Goal: Check status: Check status

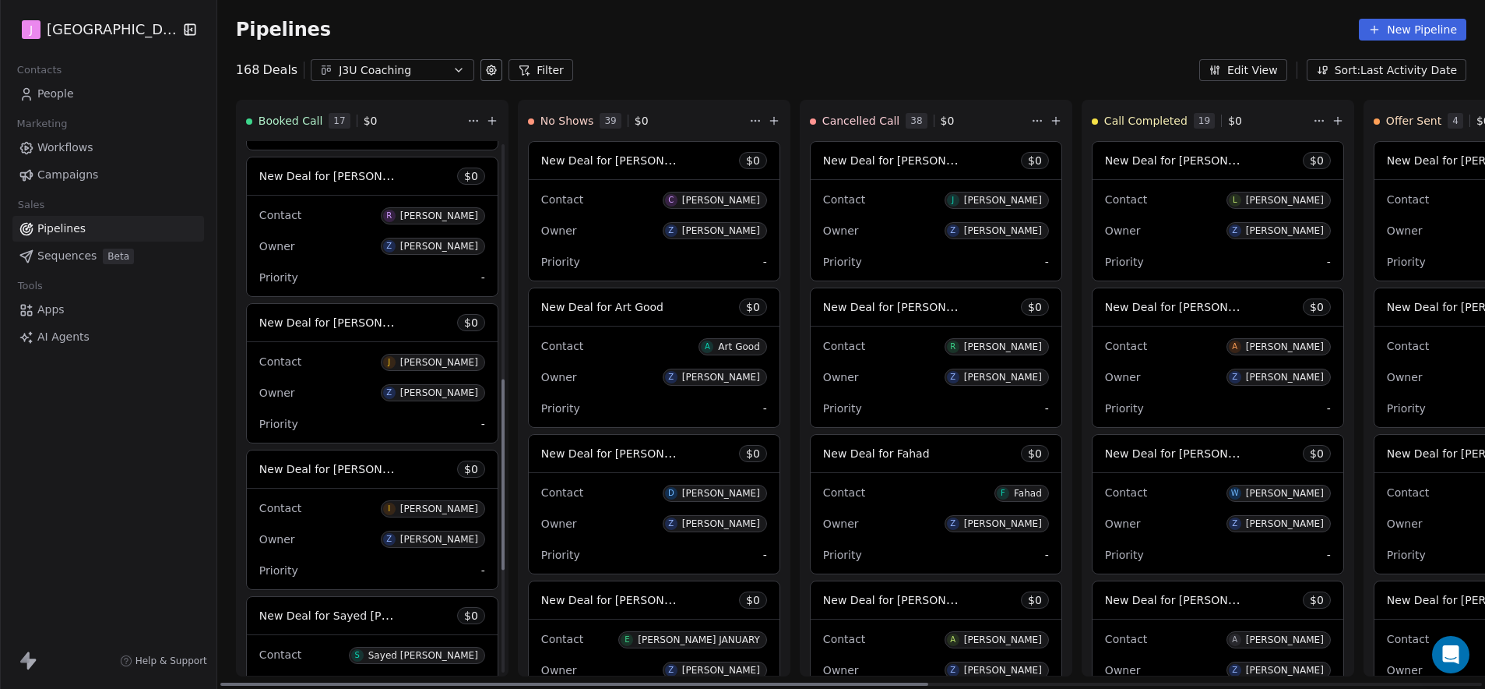
scroll to position [724, 0]
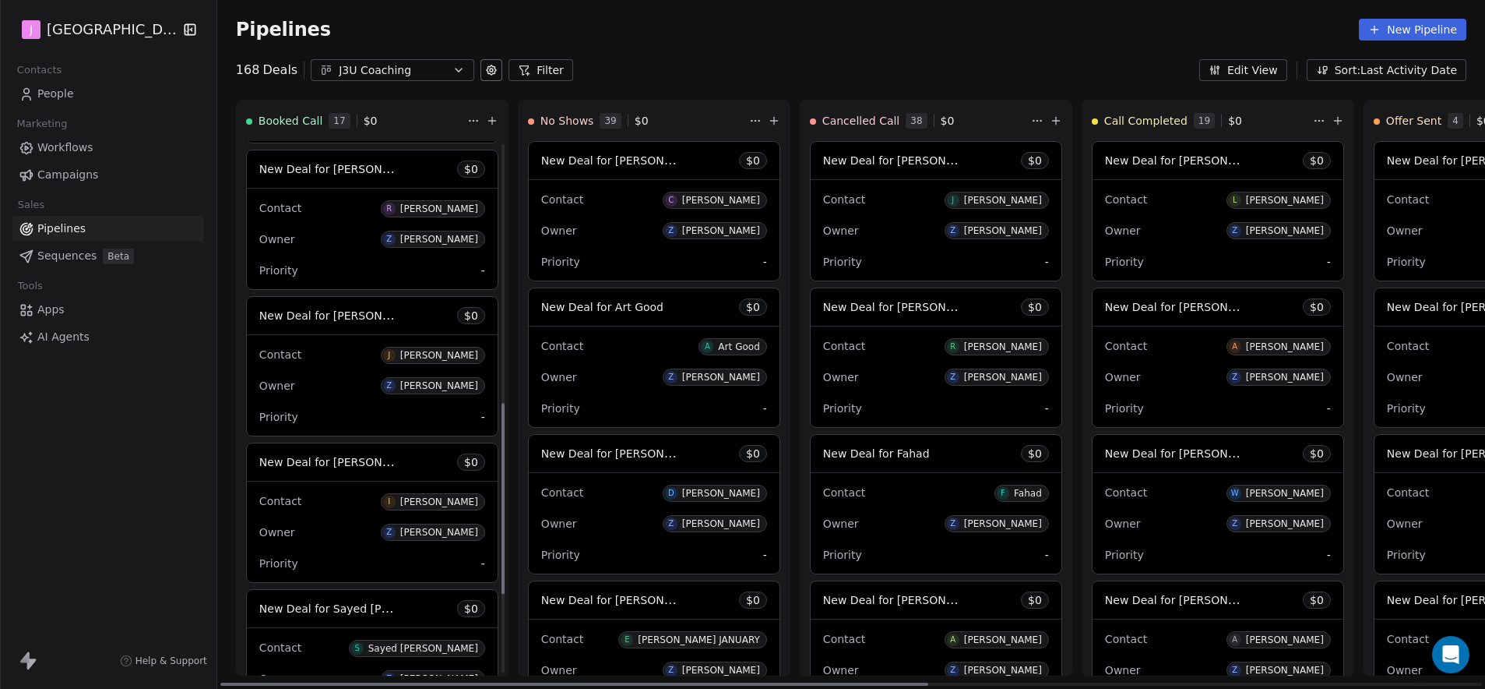
click at [356, 324] on span "New Deal for [PERSON_NAME]" at bounding box center [329, 315] width 140 height 19
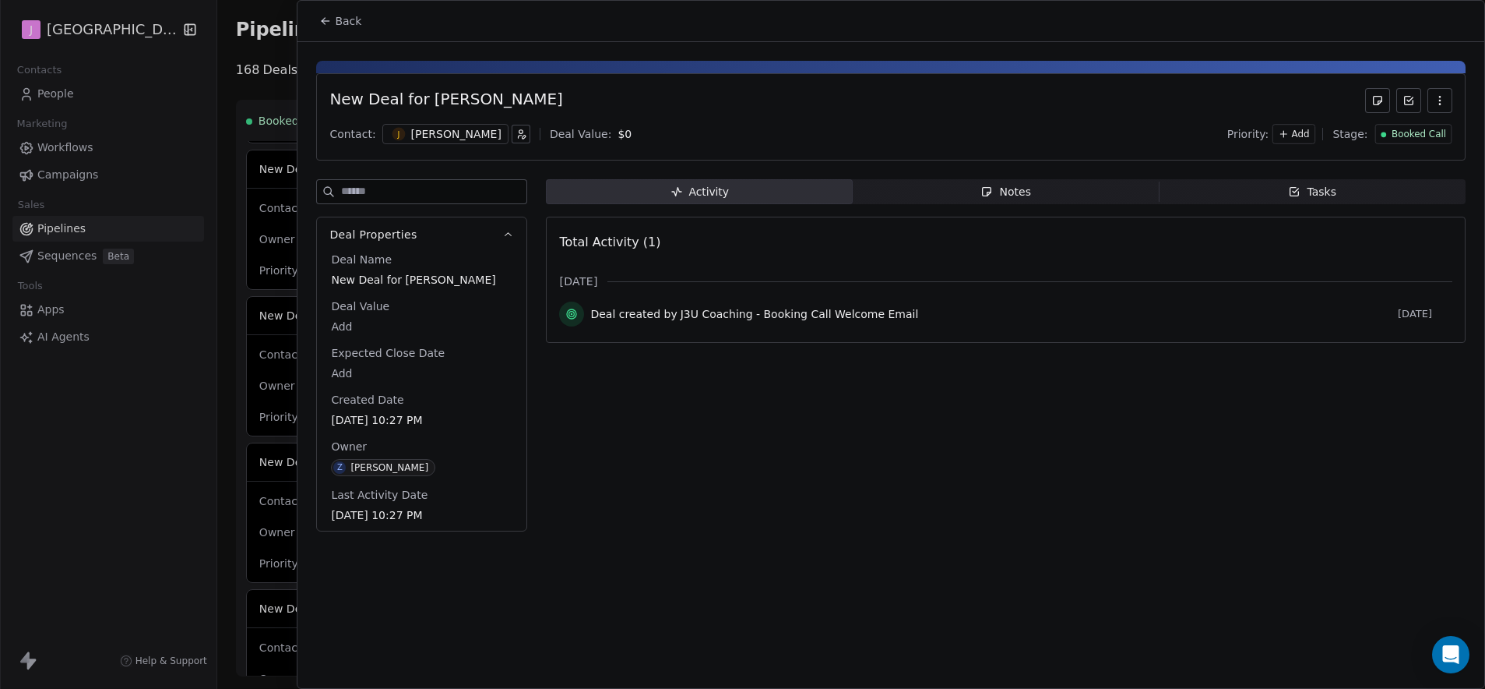
click at [1435, 130] on span "Booked Call" at bounding box center [1419, 134] width 55 height 13
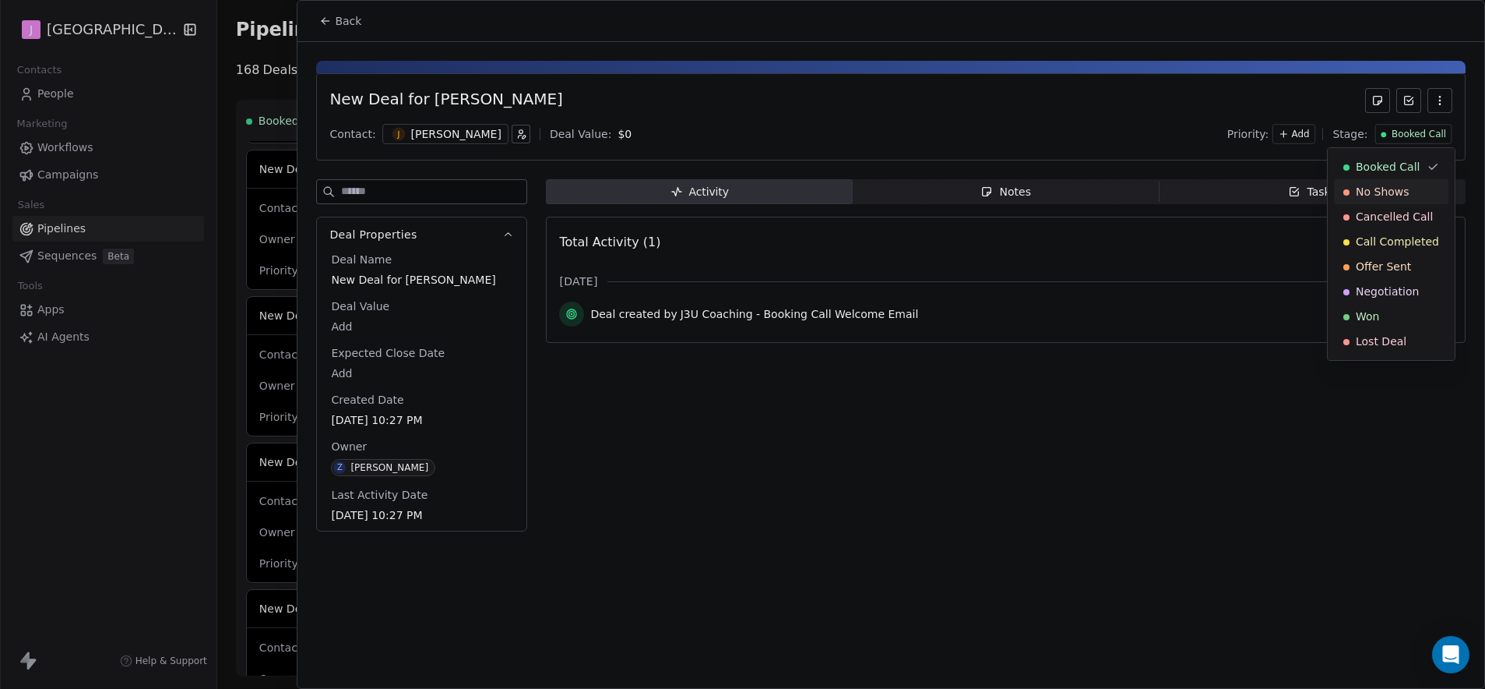
click at [1375, 198] on span "No Shows" at bounding box center [1383, 192] width 54 height 16
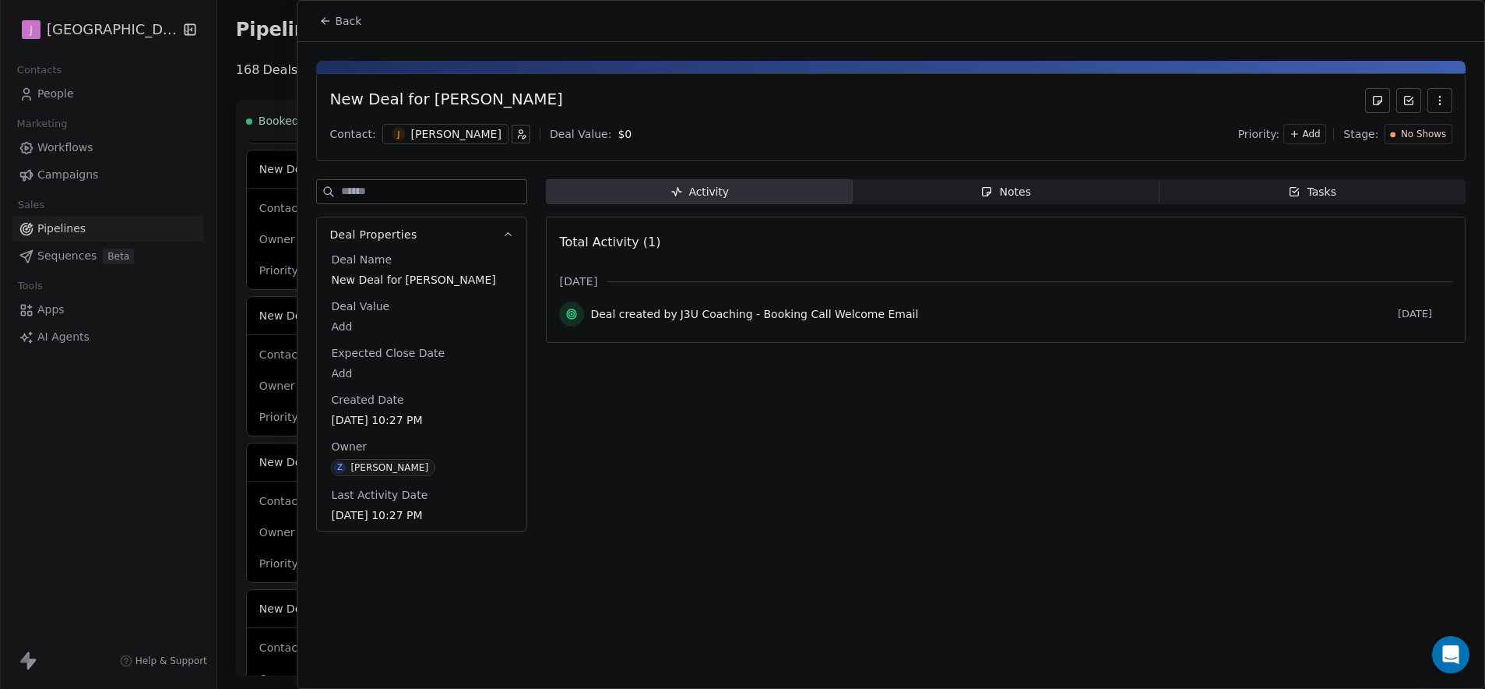
click at [326, 24] on icon at bounding box center [325, 21] width 12 height 12
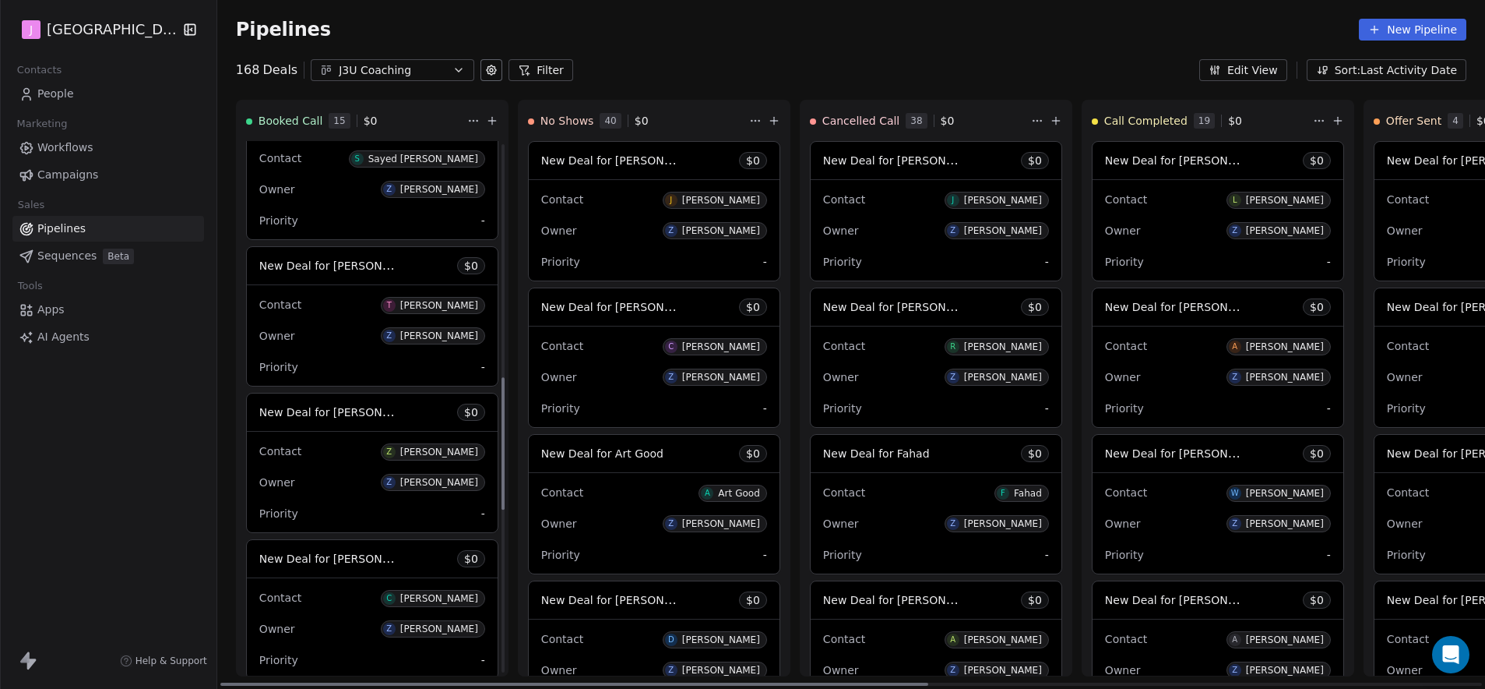
scroll to position [942, 0]
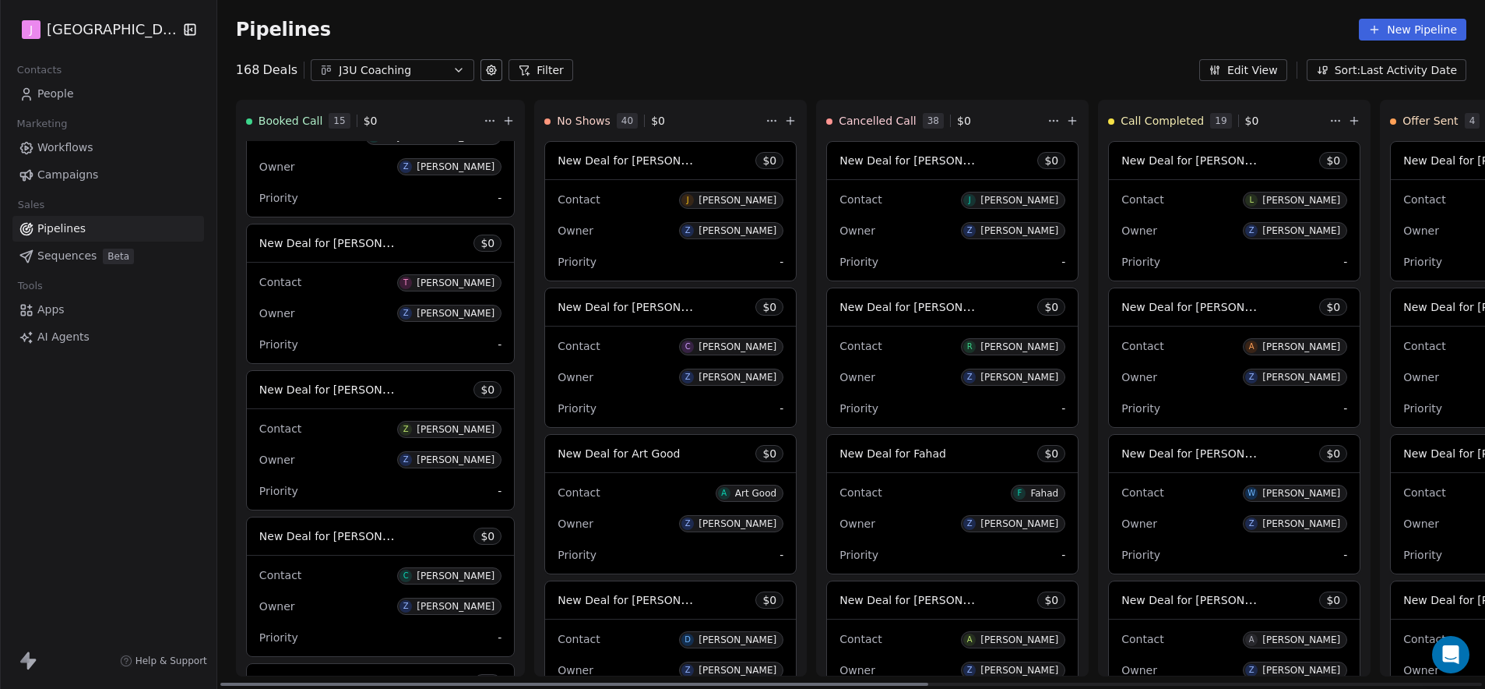
click at [364, 533] on span "New Deal for [PERSON_NAME]" at bounding box center [341, 535] width 164 height 15
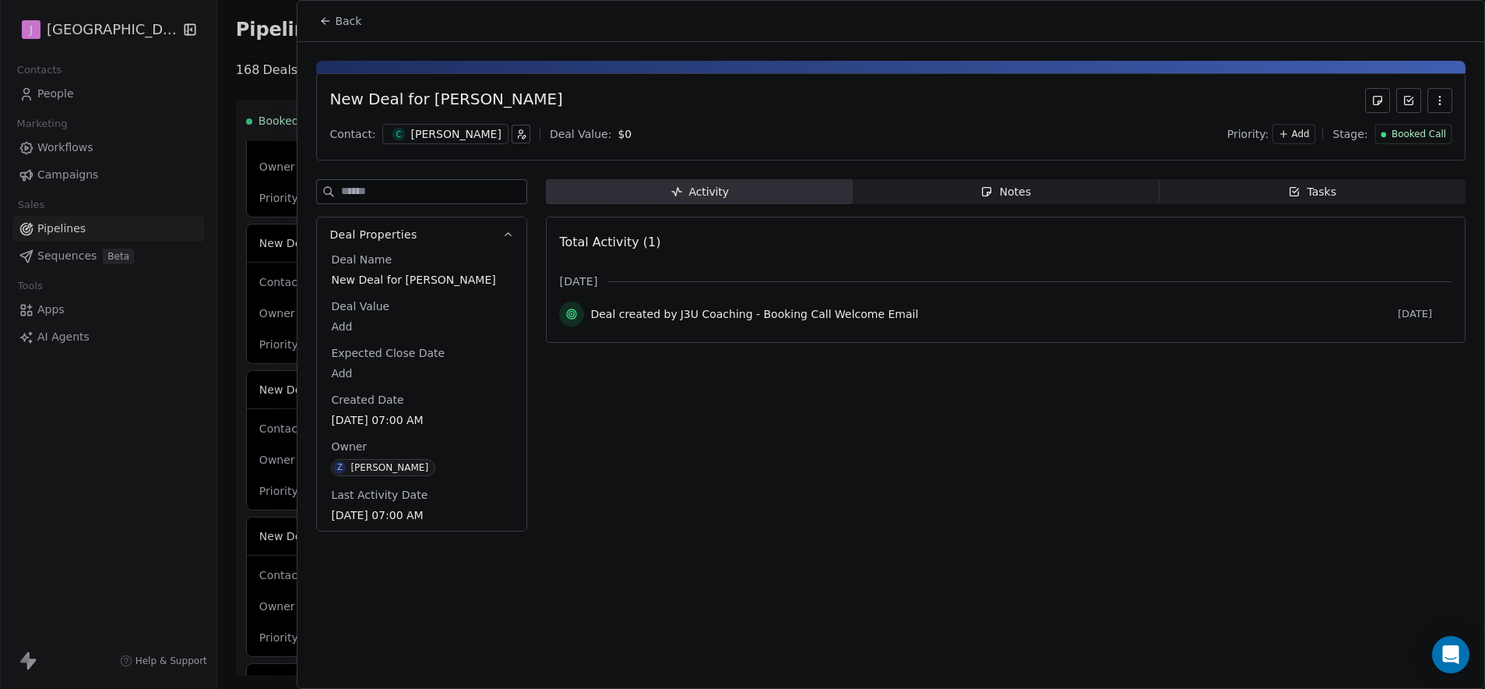
click at [1403, 137] on span "Booked Call" at bounding box center [1419, 134] width 55 height 13
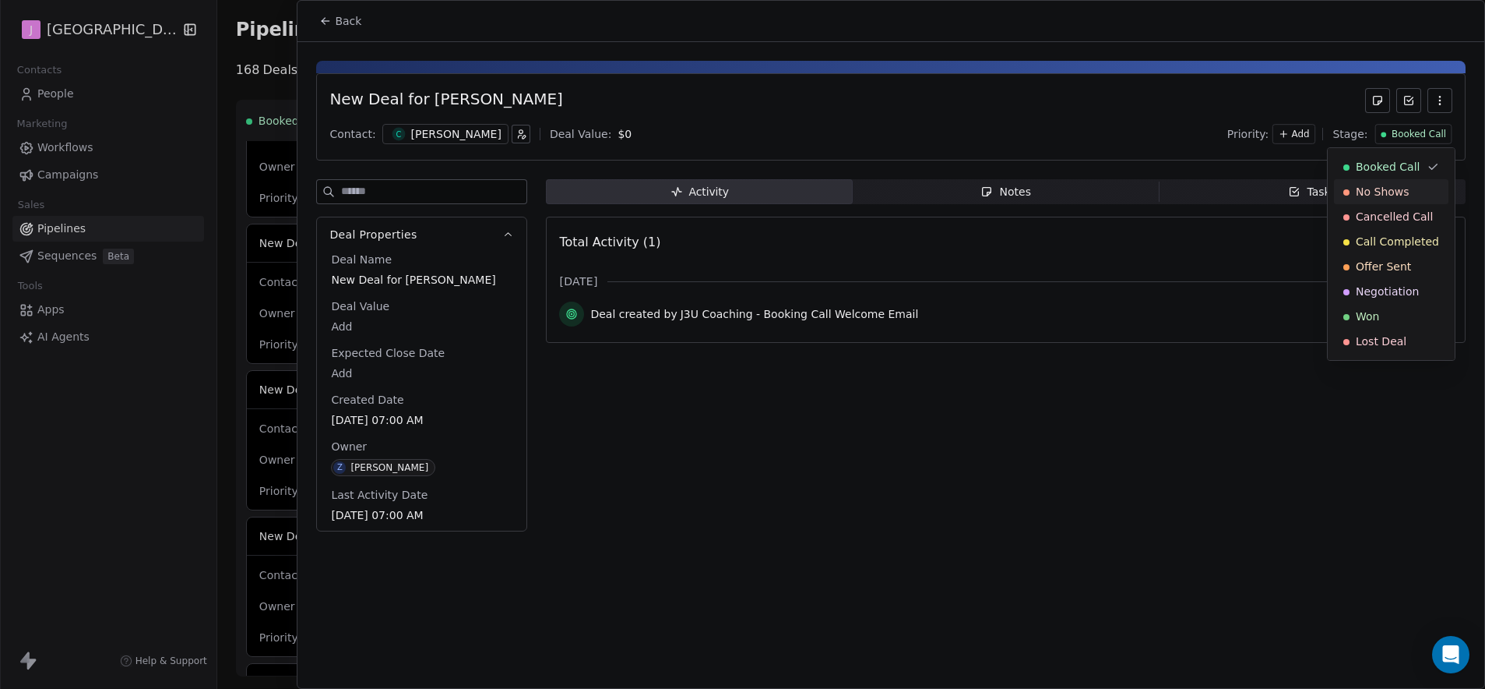
click at [1381, 192] on span "No Shows" at bounding box center [1383, 192] width 54 height 16
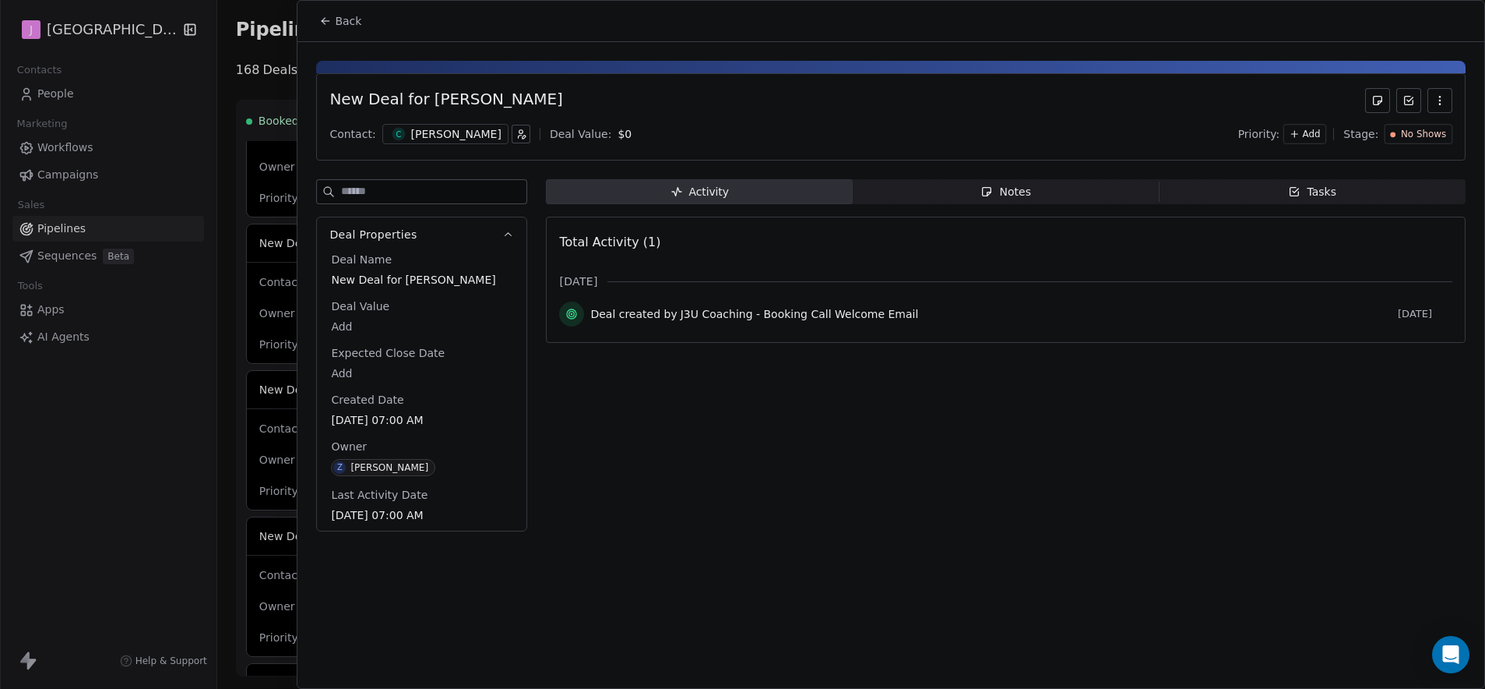
click at [352, 29] on button "Back" at bounding box center [340, 21] width 61 height 28
